Goal: Task Accomplishment & Management: Use online tool/utility

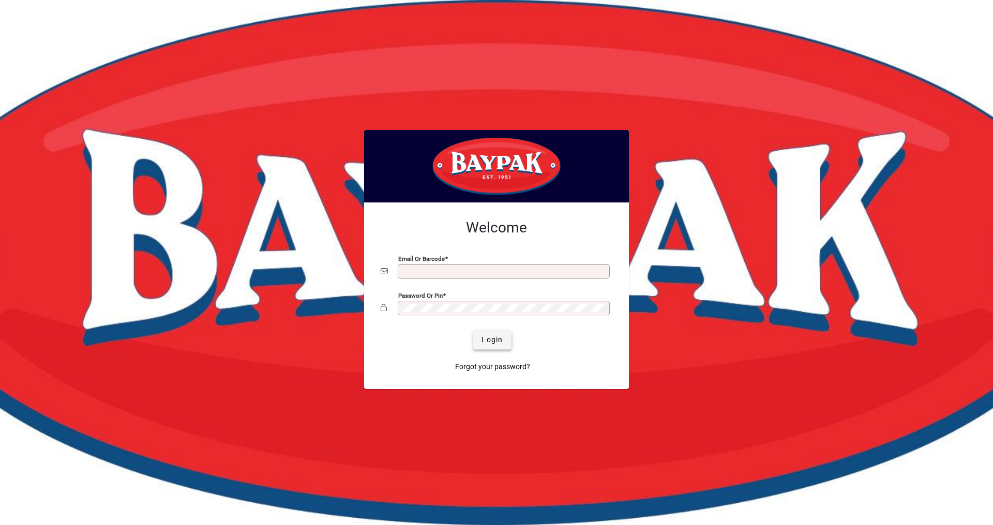
type input "**********"
click at [488, 337] on span "Login" at bounding box center [492, 339] width 21 height 11
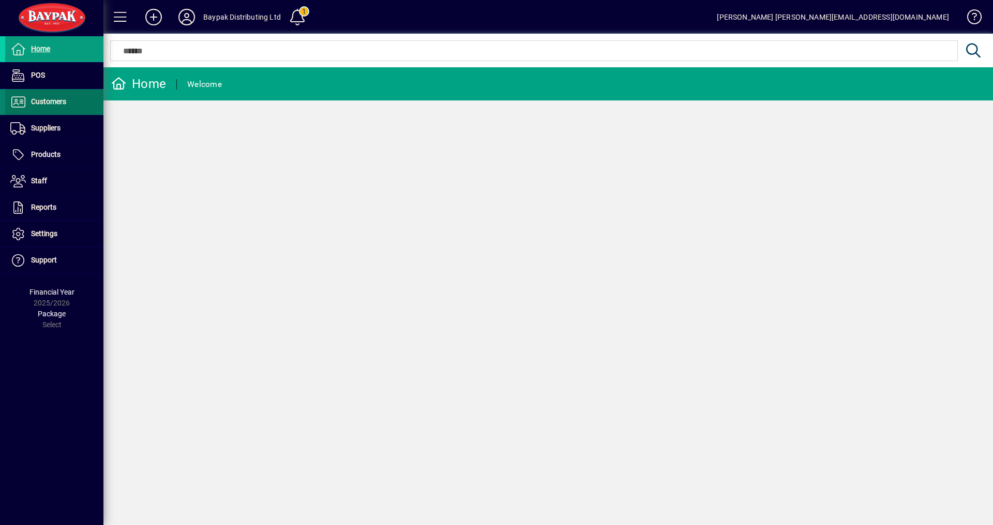
click at [42, 101] on span "Customers" at bounding box center [48, 101] width 35 height 8
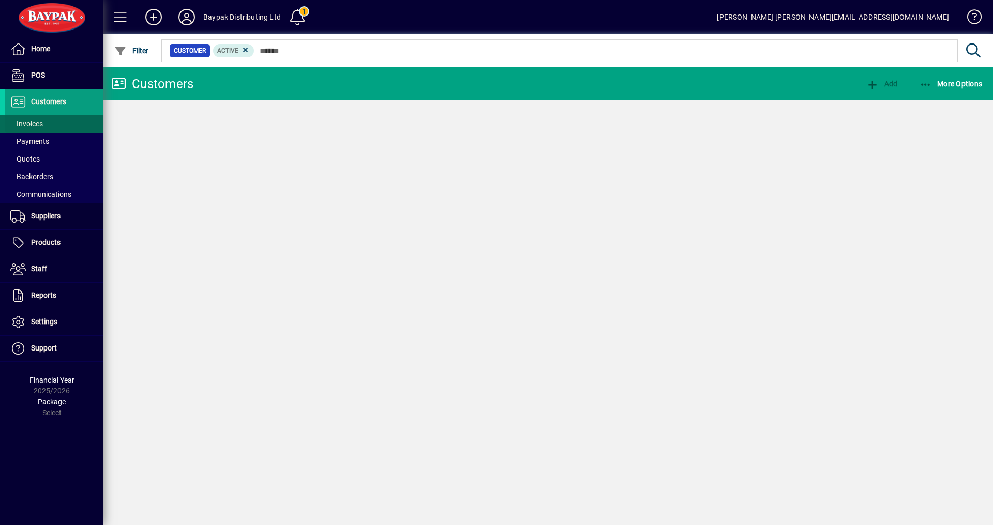
click at [35, 123] on span "Invoices" at bounding box center [26, 123] width 33 height 8
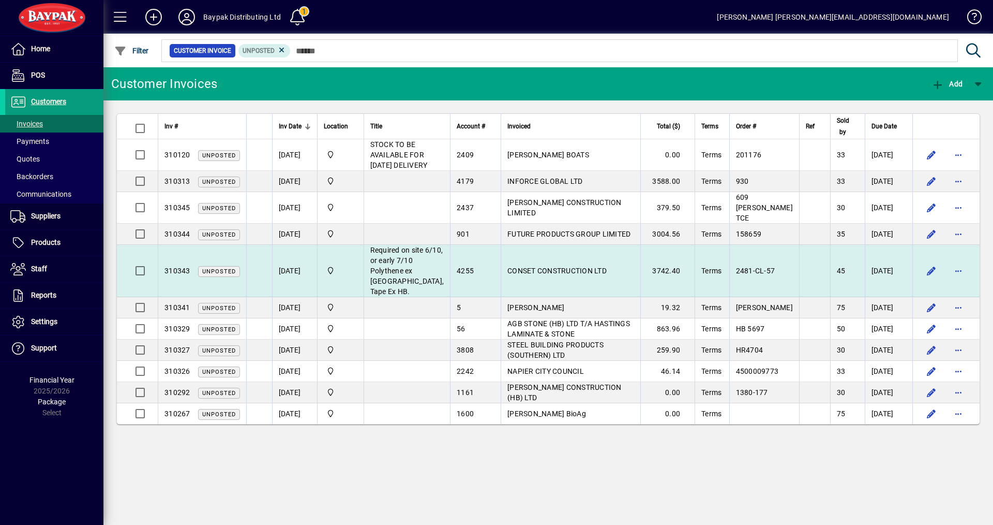
click at [508, 292] on td "CONSET CONSTRUCTION LTD" at bounding box center [571, 271] width 140 height 52
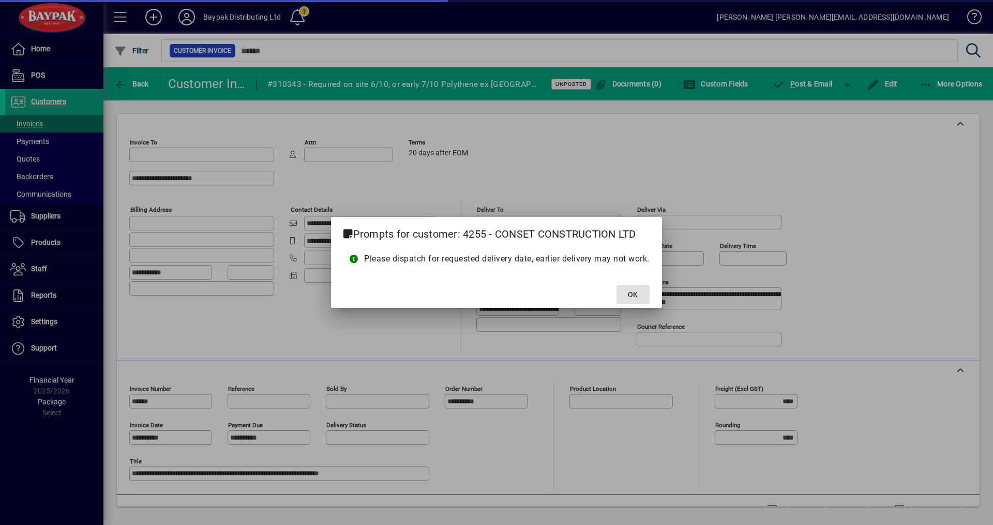
type input "**********"
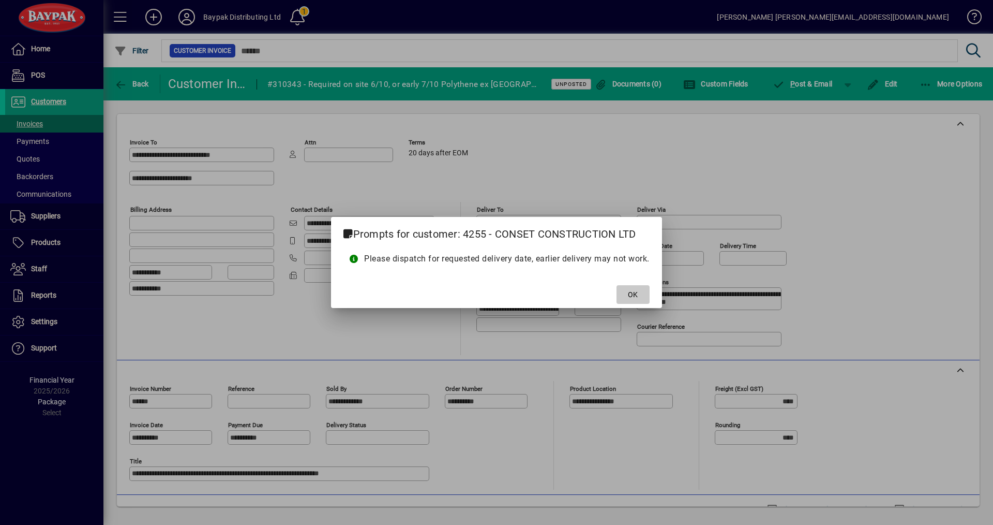
click at [642, 291] on span at bounding box center [633, 294] width 33 height 25
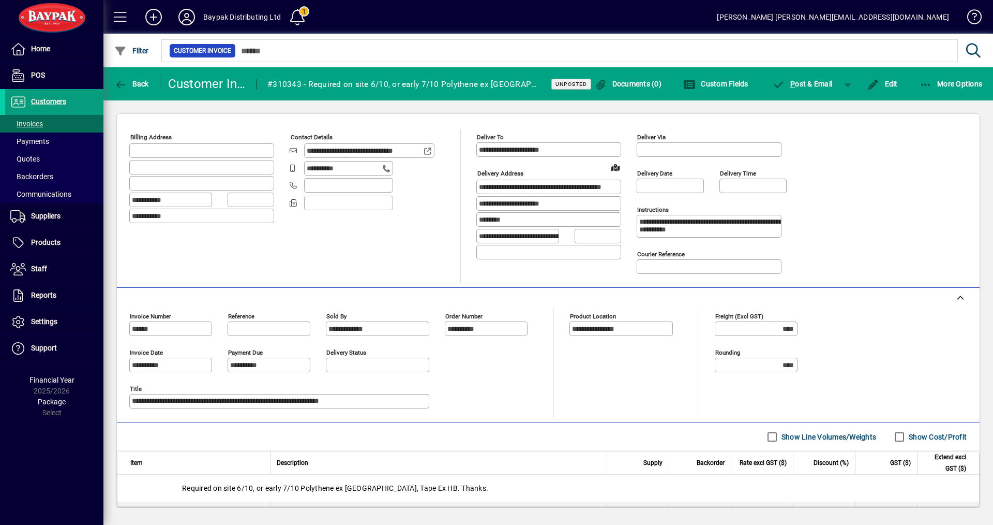
scroll to position [200, 0]
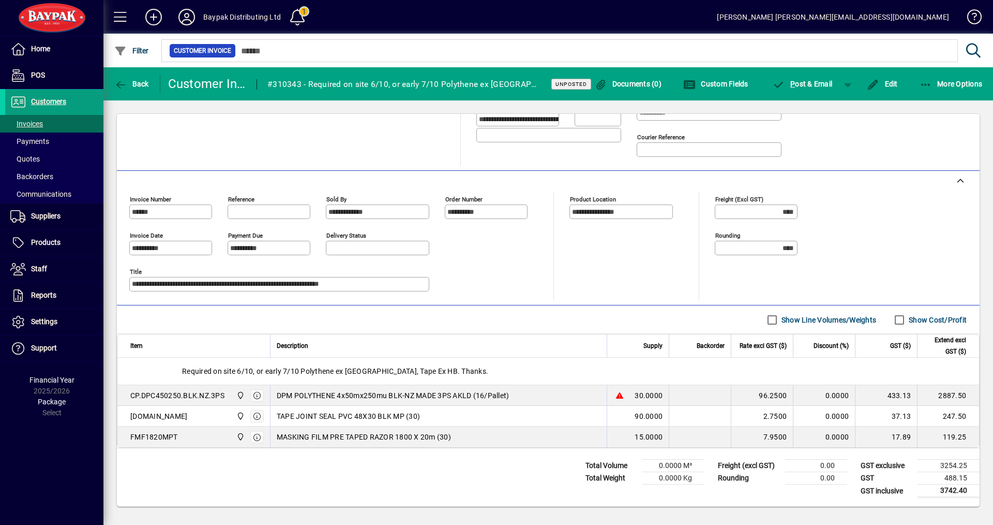
click at [570, 357] on div "Required on site 6/10, or early 7/10 Polythene ex [GEOGRAPHIC_DATA], Tape Ex HB…" at bounding box center [548, 370] width 862 height 27
click at [944, 81] on span "More Options" at bounding box center [951, 84] width 63 height 8
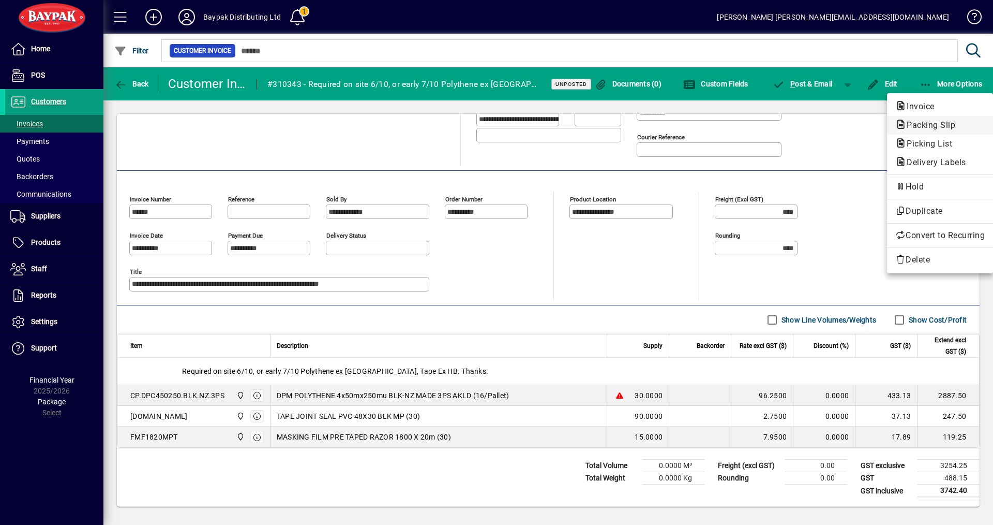
click at [918, 118] on button "Packing Slip" at bounding box center [940, 125] width 106 height 19
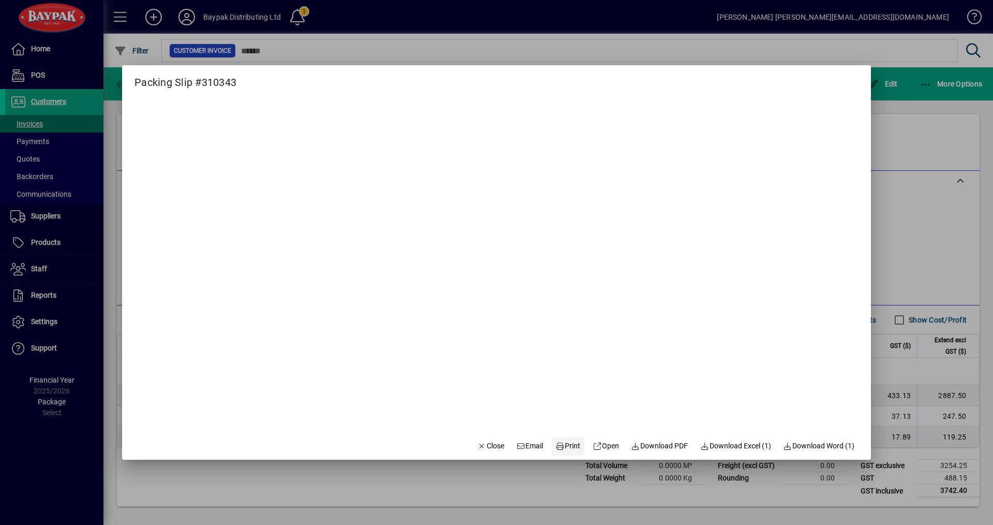
click at [561, 445] on span "Print" at bounding box center [568, 445] width 25 height 11
click at [480, 444] on span "Close" at bounding box center [490, 445] width 27 height 11
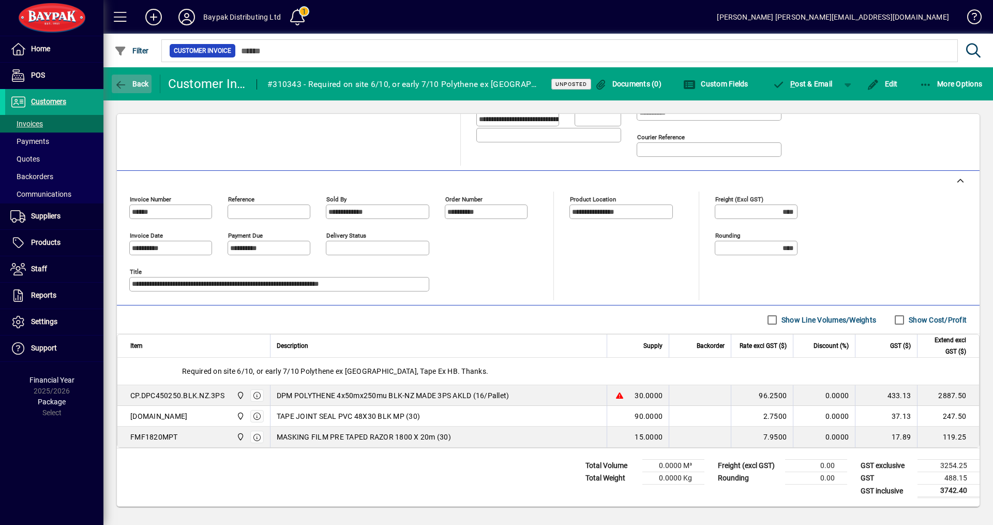
click at [133, 81] on span "Back" at bounding box center [131, 84] width 35 height 8
